Goal: Transaction & Acquisition: Obtain resource

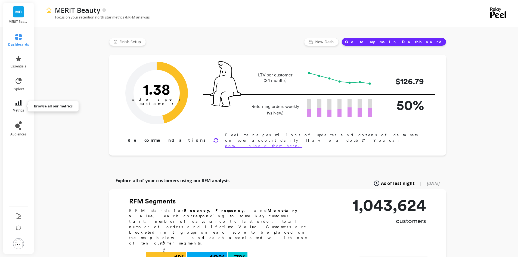
click at [20, 108] on link "metrics" at bounding box center [18, 106] width 21 height 13
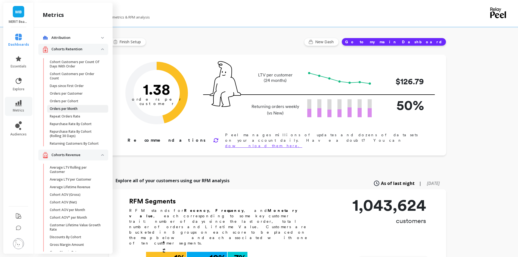
click at [73, 108] on p "Orders per Month" at bounding box center [64, 109] width 28 height 4
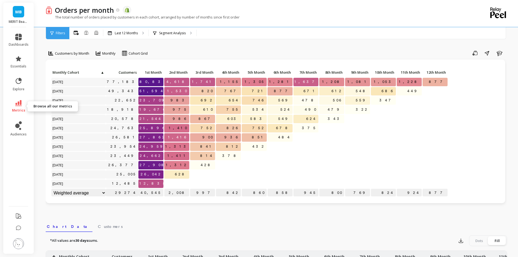
click at [13, 108] on link "metrics" at bounding box center [19, 106] width 20 height 13
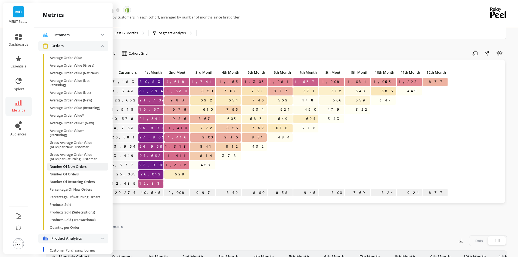
scroll to position [381, 0]
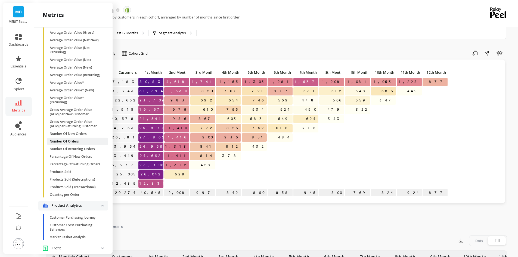
click at [74, 144] on p "Number Of Orders" at bounding box center [64, 141] width 29 height 4
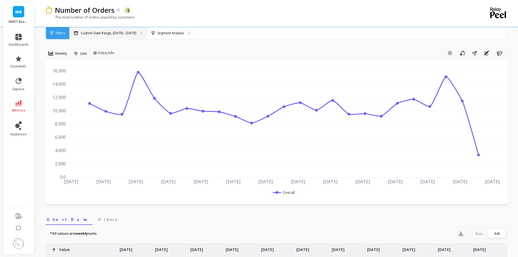
click at [129, 37] on div "Custom Date Range, [DATE] - [DATE]" at bounding box center [107, 33] width 77 height 12
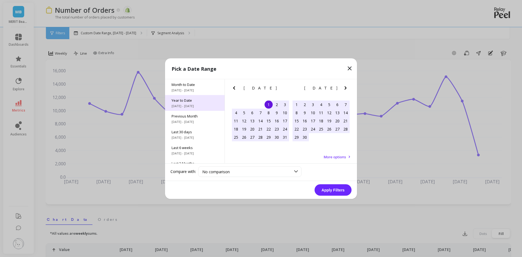
click at [197, 107] on span "[DATE] - [DATE]" at bounding box center [195, 106] width 46 height 4
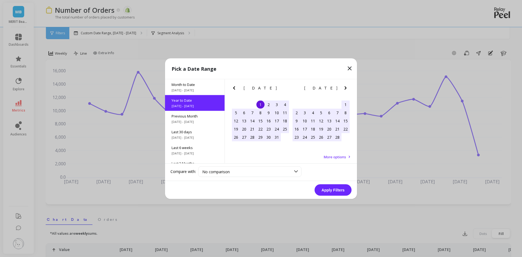
click at [261, 105] on div "1" at bounding box center [260, 104] width 8 height 8
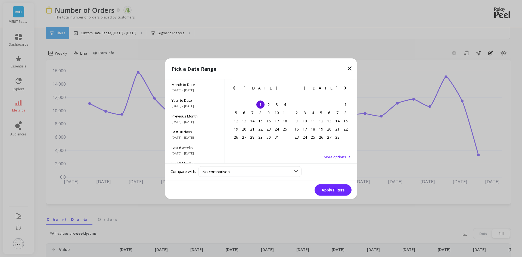
click at [343, 89] on icon "Next Month" at bounding box center [345, 88] width 7 height 7
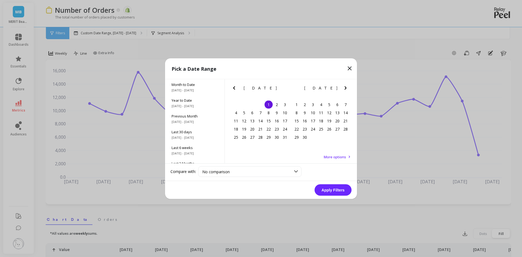
click at [343, 89] on icon "Next Month" at bounding box center [345, 88] width 7 height 7
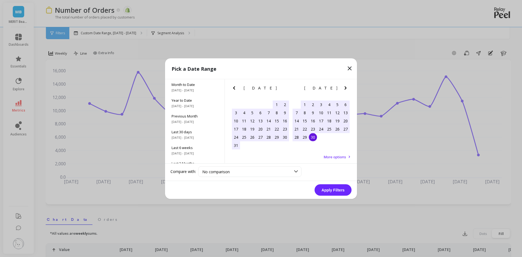
click at [312, 138] on div "30" at bounding box center [313, 137] width 8 height 8
click at [333, 195] on button "Apply Filters" at bounding box center [333, 189] width 37 height 11
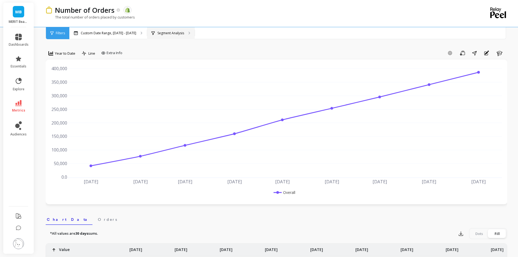
click at [166, 33] on p "Segment Analysis" at bounding box center [170, 33] width 27 height 4
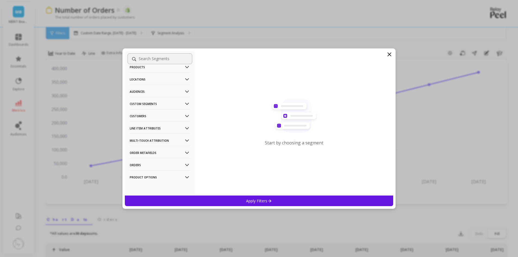
scroll to position [21, 0]
click at [164, 175] on p "Product Options" at bounding box center [160, 177] width 60 height 14
click at [157, 163] on p "Orders" at bounding box center [160, 164] width 60 height 14
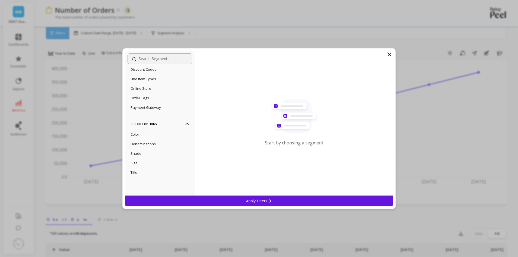
scroll to position [0, 0]
drag, startPoint x: 155, startPoint y: 172, endPoint x: 156, endPoint y: 165, distance: 6.8
click at [155, 172] on p "Order Metafields" at bounding box center [160, 173] width 60 height 14
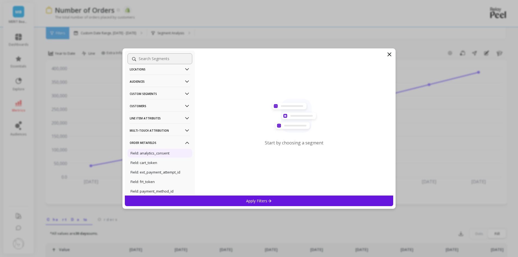
scroll to position [27, 0]
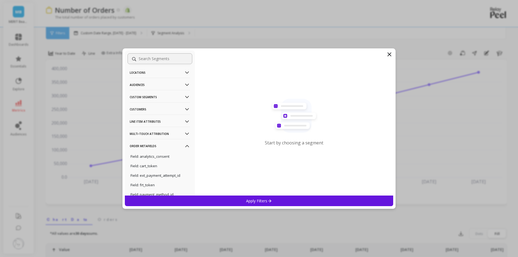
click at [151, 135] on p "Multi-Touch Attribution" at bounding box center [160, 134] width 60 height 14
click at [153, 122] on p "Line Item Attributes" at bounding box center [160, 121] width 60 height 14
click at [154, 140] on p "Key: _bundle_handle" at bounding box center [148, 141] width 35 height 5
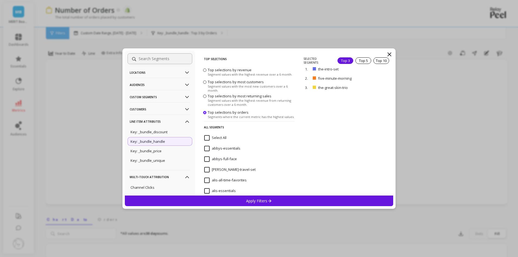
click at [208, 138] on input "Select All" at bounding box center [215, 137] width 22 height 5
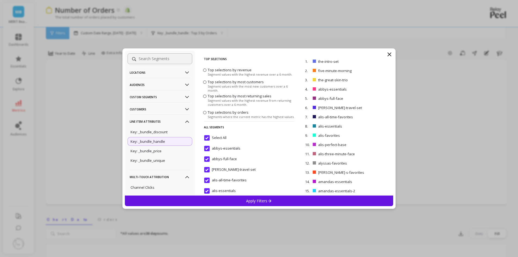
click at [268, 201] on icon at bounding box center [269, 200] width 5 height 5
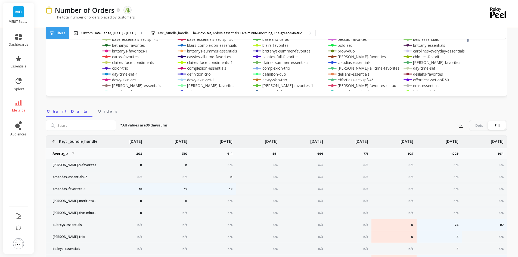
scroll to position [109, 0]
click at [74, 156] on select "Average Sum [PERSON_NAME]" at bounding box center [62, 153] width 33 height 11
select select "sum"
click at [109, 33] on p "Custom Date Range, [DATE] - [DATE]" at bounding box center [108, 33] width 55 height 4
select select "sum"
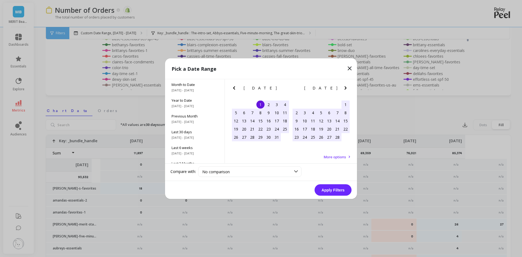
select select "sum"
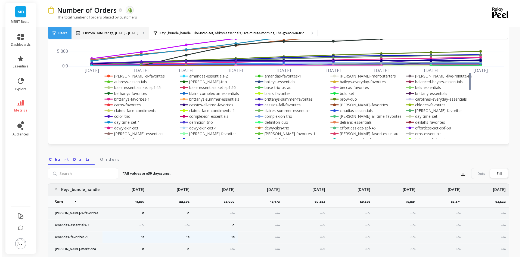
scroll to position [0, 0]
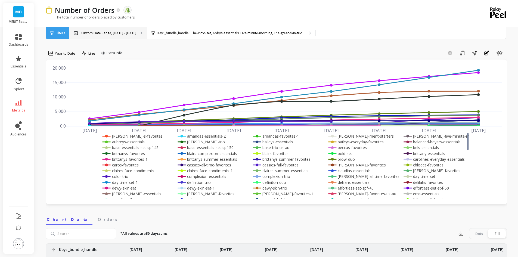
click at [100, 30] on div "Custom Date Range, [DATE] - [DATE]" at bounding box center [107, 33] width 77 height 12
select select "sum"
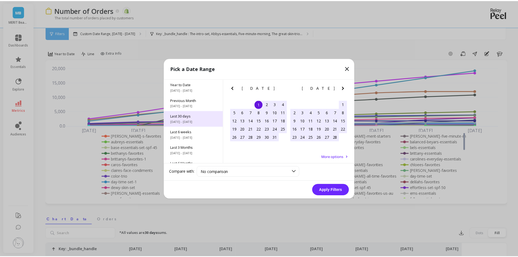
scroll to position [74, 0]
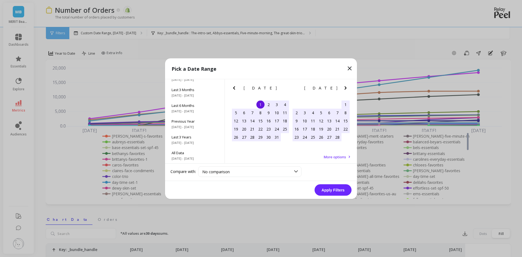
click at [336, 157] on span "More options" at bounding box center [335, 156] width 22 height 5
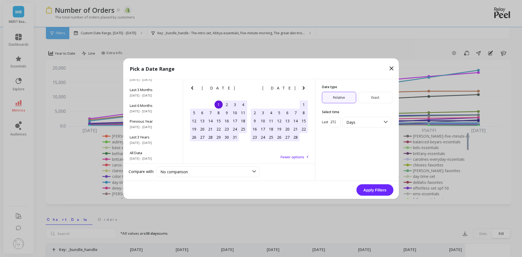
click at [389, 70] on icon at bounding box center [391, 68] width 7 height 7
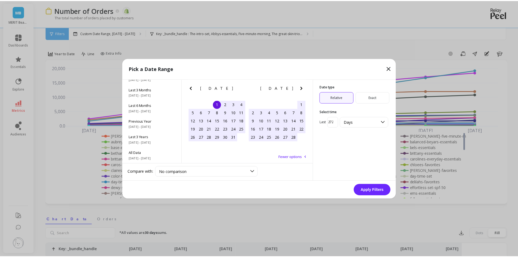
select select "sum"
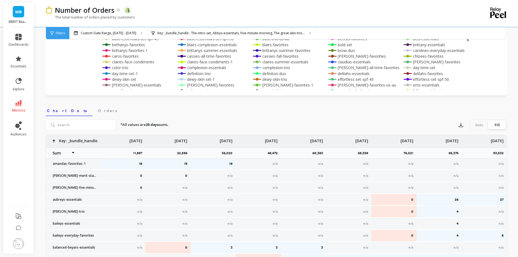
scroll to position [0, 0]
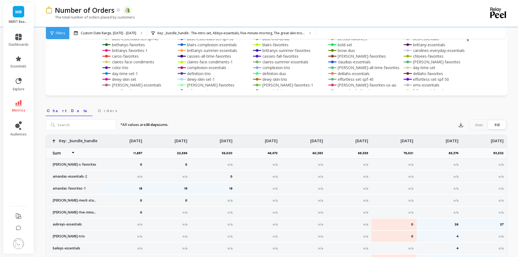
click at [73, 154] on select "Average Sum [PERSON_NAME]" at bounding box center [62, 153] width 33 height 11
click at [210, 128] on div "*All values are 30 days sums. Export Dots Fill" at bounding box center [311, 124] width 391 height 11
click at [459, 128] on button "button" at bounding box center [461, 124] width 10 height 9
click at [471, 144] on button "CSV" at bounding box center [480, 140] width 48 height 10
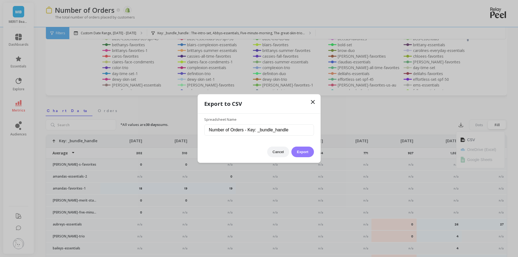
click at [304, 151] on button "Export" at bounding box center [302, 152] width 22 height 11
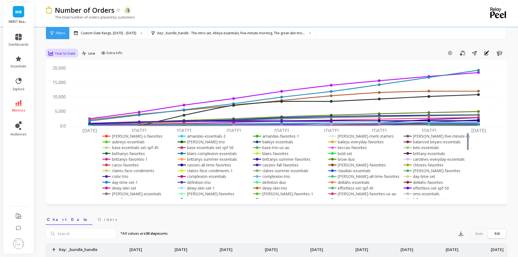
click at [68, 54] on span "Year to Date" at bounding box center [65, 53] width 20 height 5
click at [63, 98] on div "Monthly" at bounding box center [65, 96] width 31 height 5
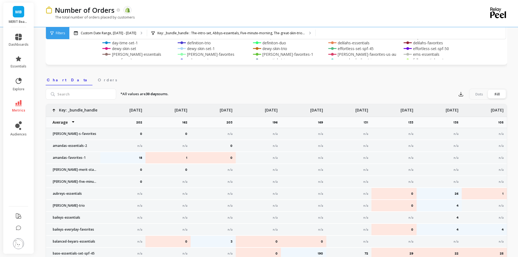
scroll to position [136, 0]
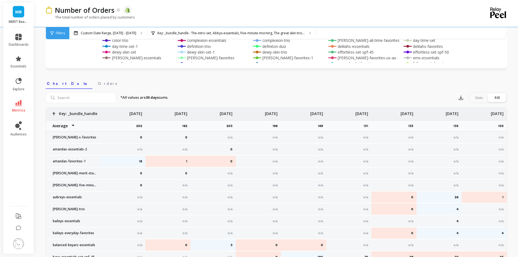
click at [70, 124] on select "Average Sum [PERSON_NAME]" at bounding box center [62, 125] width 33 height 11
select select "sum"
click at [278, 91] on div "*All values are 30 days sums. Export Dots Fill 0 0 n/a n/a n/a n/a n/a n/a n/a …" at bounding box center [276, 189] width 461 height 201
click at [462, 101] on button "button" at bounding box center [461, 97] width 10 height 9
click at [311, 86] on nav "Chart Data Orders" at bounding box center [276, 82] width 461 height 13
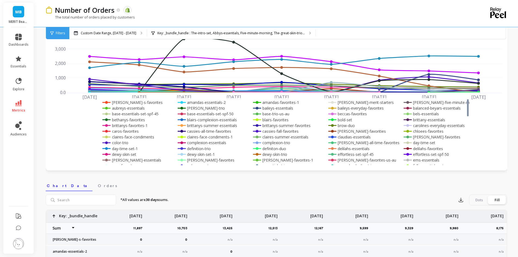
scroll to position [27, 0]
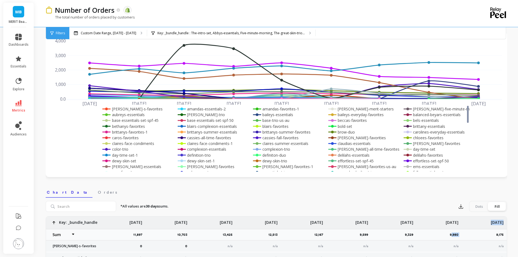
drag, startPoint x: 481, startPoint y: 237, endPoint x: 451, endPoint y: 237, distance: 30.2
click at [457, 206] on button "button" at bounding box center [461, 206] width 10 height 9
click at [466, 219] on button "CSV" at bounding box center [480, 221] width 48 height 10
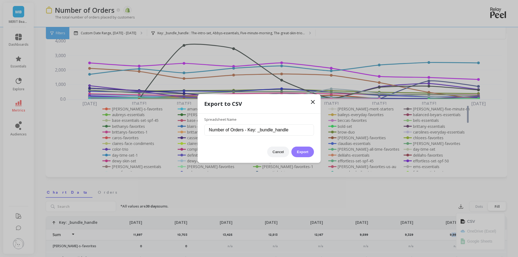
click at [309, 150] on button "Export" at bounding box center [302, 152] width 22 height 11
select select "sum"
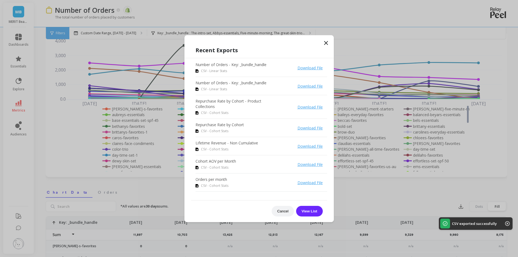
select select "sum"
click at [327, 44] on icon at bounding box center [325, 42] width 3 height 3
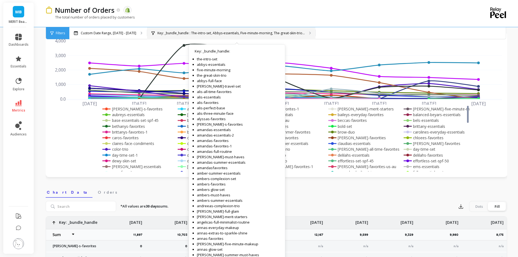
click at [188, 33] on p "Key: _bundle_handle : The-intro-set, Abbys-essentials, Five-minute-morning, The…" at bounding box center [230, 33] width 147 height 4
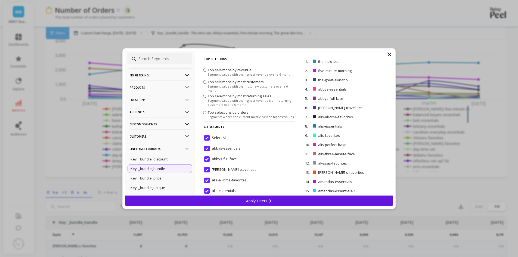
click at [152, 70] on p "No filtering" at bounding box center [160, 75] width 60 height 14
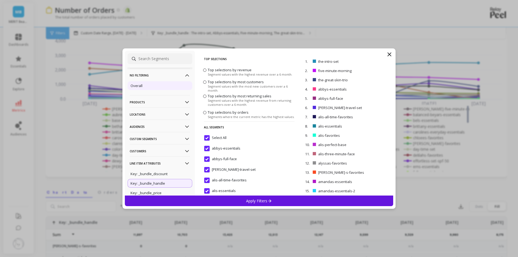
click at [152, 85] on div "Overall" at bounding box center [160, 85] width 65 height 9
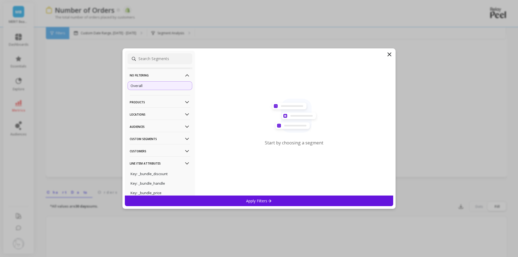
click at [274, 200] on div "Apply Filters" at bounding box center [259, 201] width 269 height 11
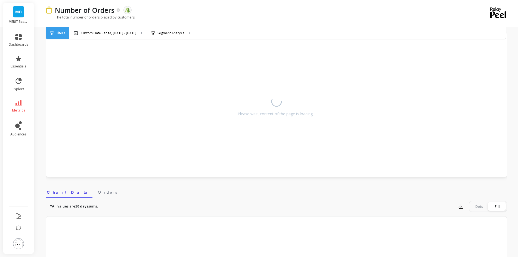
select select "sum"
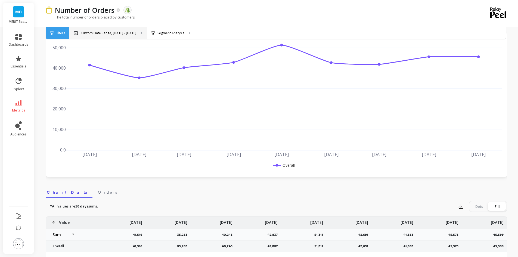
click at [108, 37] on div "Custom Date Range, [DATE] - [DATE]" at bounding box center [107, 33] width 77 height 12
select select "sum"
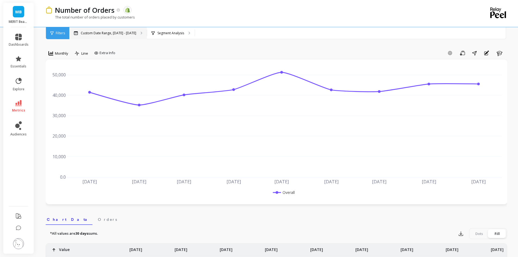
click at [111, 35] on p "Custom Date Range, [DATE] - [DATE]" at bounding box center [108, 33] width 55 height 4
select select "sum"
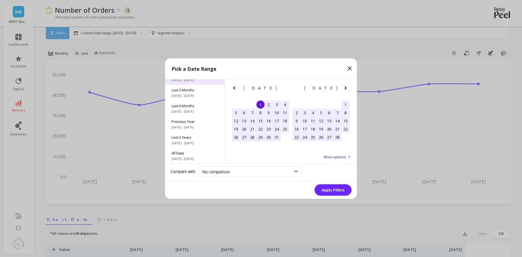
scroll to position [74, 0]
click at [193, 157] on span "[DATE] - [DATE]" at bounding box center [195, 158] width 46 height 4
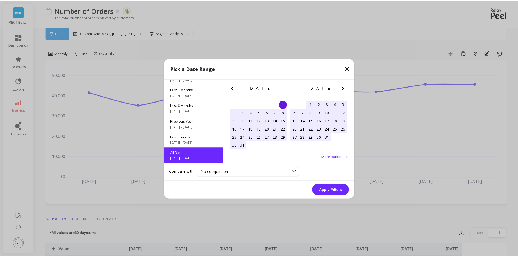
scroll to position [0, 0]
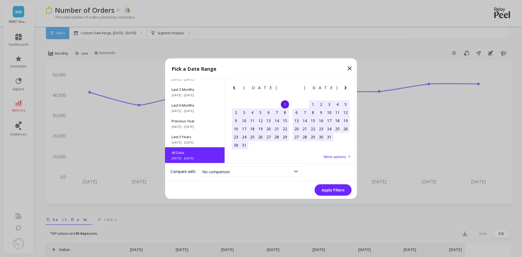
click at [336, 191] on button "Apply Filters" at bounding box center [333, 189] width 37 height 11
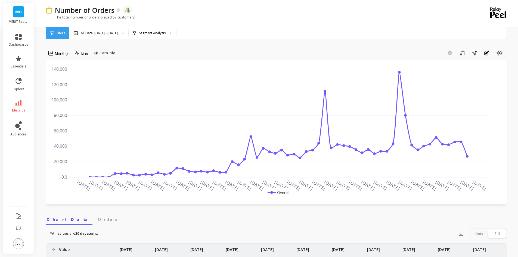
select select "sum"
click at [461, 235] on icon "button" at bounding box center [461, 234] width 4 height 4
click at [468, 245] on button "CSV" at bounding box center [480, 249] width 48 height 10
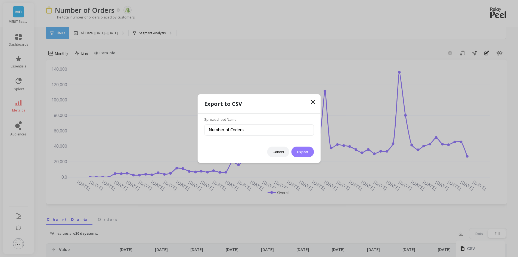
click at [299, 148] on button "Export" at bounding box center [302, 152] width 22 height 11
select select "sum"
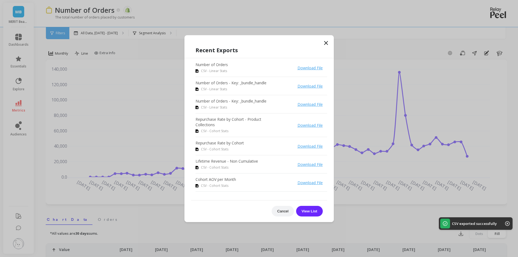
select select "sum"
